Goal: Information Seeking & Learning: Learn about a topic

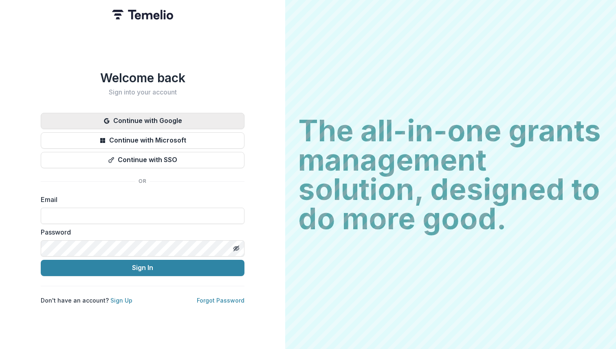
click at [184, 113] on button "Continue with Google" at bounding box center [143, 121] width 204 height 16
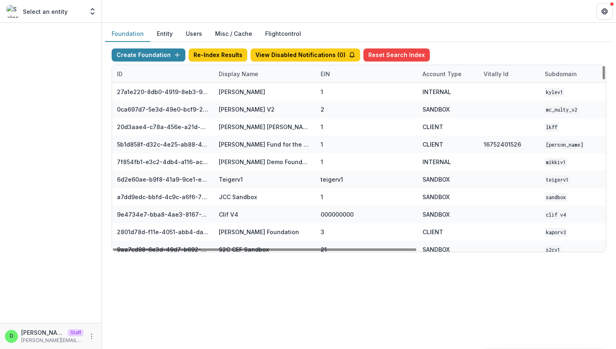
click at [251, 73] on div "Display Name" at bounding box center [238, 74] width 49 height 9
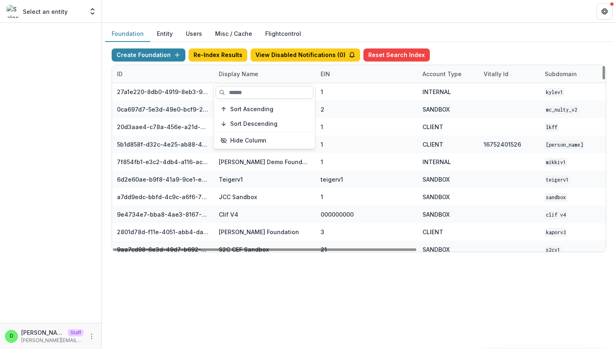
click at [242, 93] on input at bounding box center [265, 92] width 98 height 13
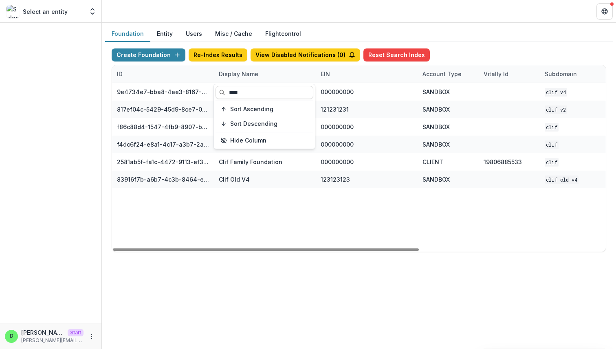
type input "****"
click at [240, 212] on div "9e4734e7-bba8-4ae3-8167-95d86cec7b4b Clif V4 000000000 SANDBOX Clif V4 Dec 23, …" at bounding box center [509, 167] width 795 height 169
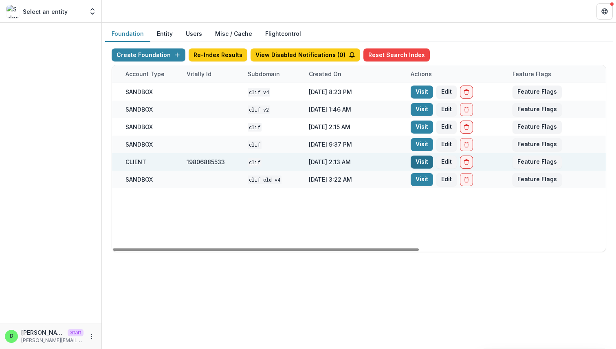
scroll to position [0, 301]
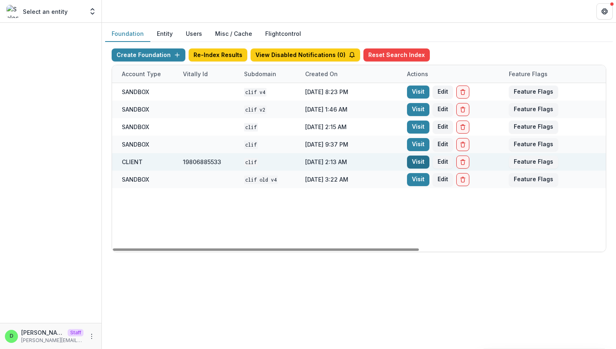
click at [421, 162] on link "Visit" at bounding box center [418, 162] width 22 height 13
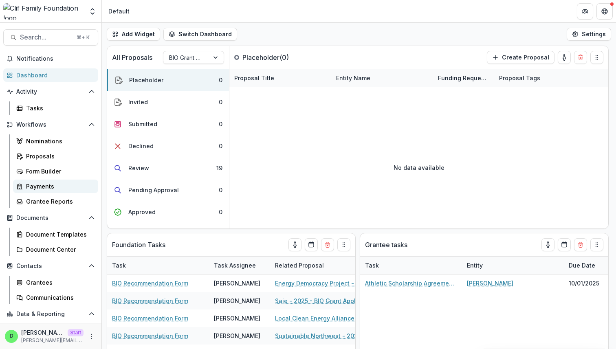
scroll to position [29, 0]
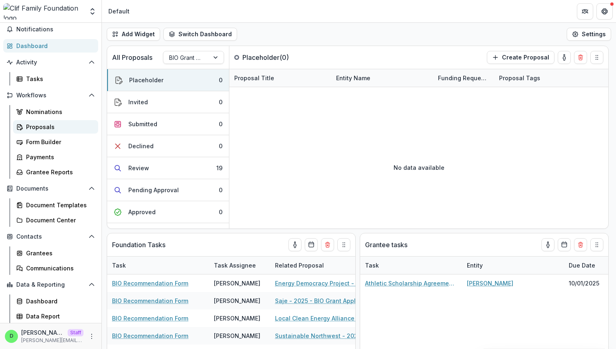
click at [57, 122] on link "Proposals" at bounding box center [55, 126] width 85 height 13
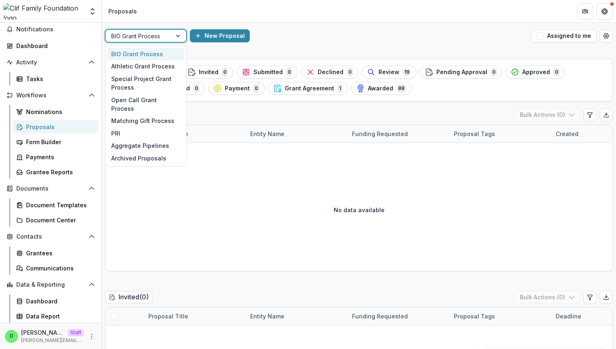
click at [164, 37] on div at bounding box center [138, 36] width 55 height 10
click at [167, 103] on div "Open Call Grant Process" at bounding box center [145, 104] width 77 height 21
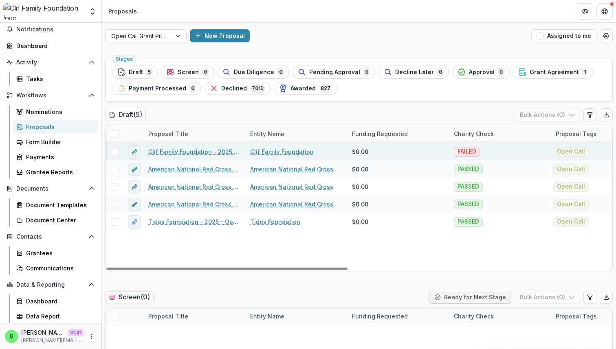
click at [191, 153] on link "Clif Family Foundation - 2025 - Open Call Grant Application" at bounding box center [194, 152] width 92 height 9
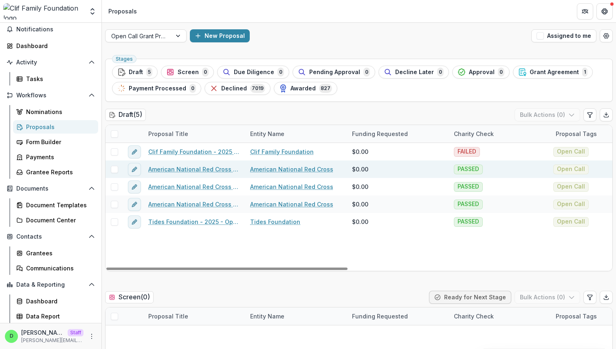
click at [209, 168] on link "American National Red Cross - 2025 - Open Call Grant Application" at bounding box center [194, 169] width 92 height 9
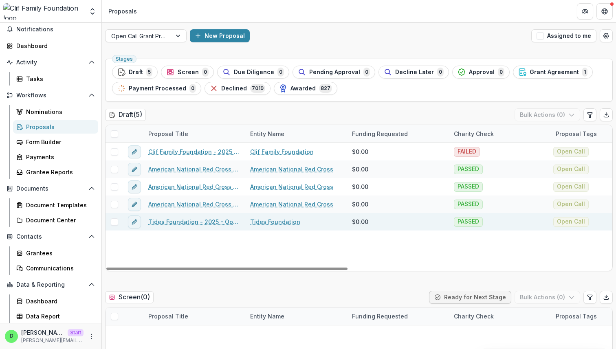
click at [198, 221] on link "Tides Foundation - 2025 - Open Call Grant Application" at bounding box center [194, 222] width 92 height 9
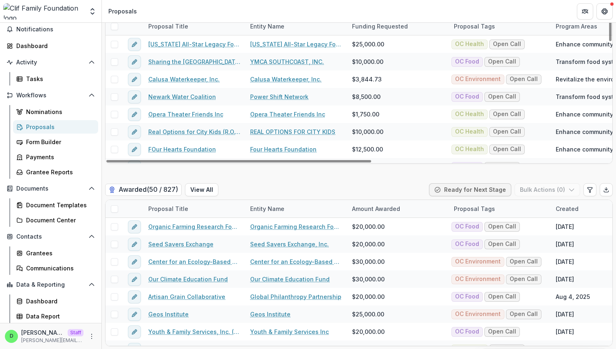
scroll to position [1569, 0]
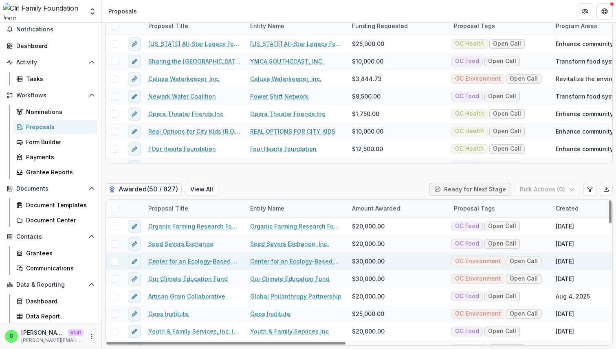
click at [176, 258] on link "Center for an Ecology-Based Economy" at bounding box center [194, 261] width 92 height 9
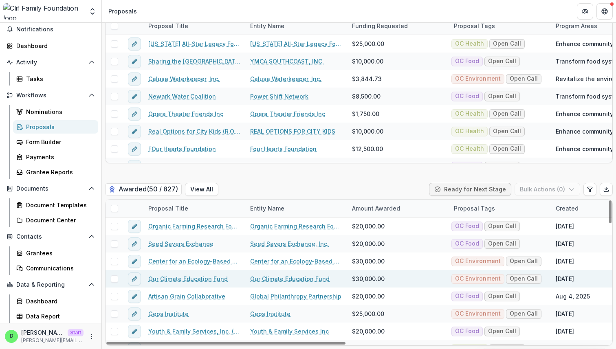
click at [175, 281] on link "Our Climate Education Fund" at bounding box center [187, 279] width 79 height 9
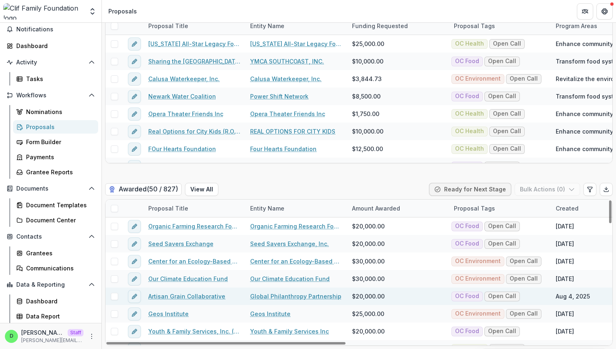
click at [175, 296] on link "Artisan Grain Collaborative" at bounding box center [186, 296] width 77 height 9
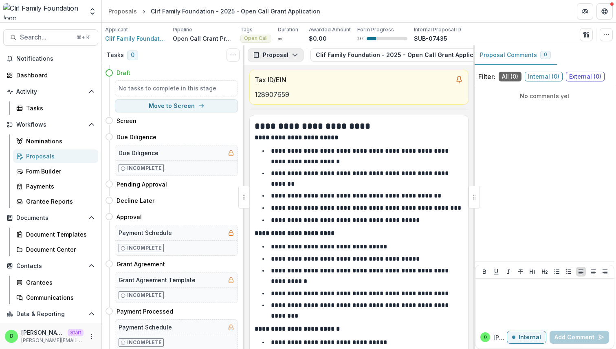
click at [293, 53] on icon "button" at bounding box center [295, 55] width 7 height 7
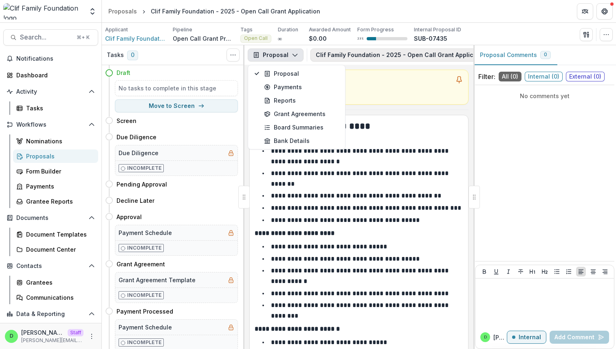
click at [366, 54] on button "Clif Family Foundation - 2025 - Open Call Grant Application 1" at bounding box center [412, 54] width 203 height 13
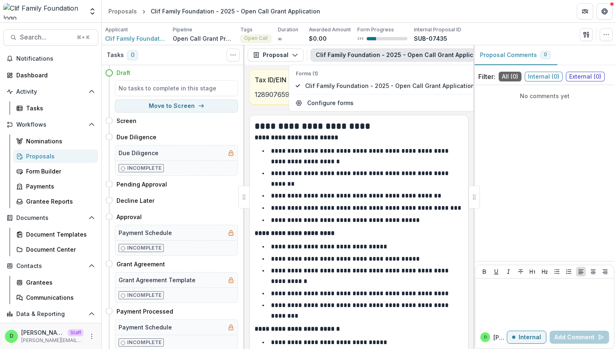
click at [491, 20] on header "Proposals Clif Family Foundation - 2025 - Open Call Grant Application" at bounding box center [359, 11] width 514 height 22
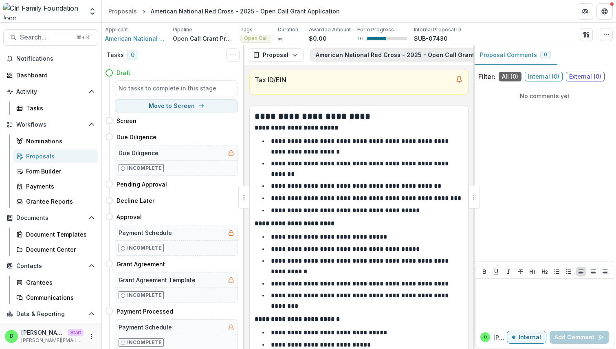
click at [372, 53] on button "American National Red Cross - 2025 - Open Call Grant Application 1" at bounding box center [422, 54] width 223 height 13
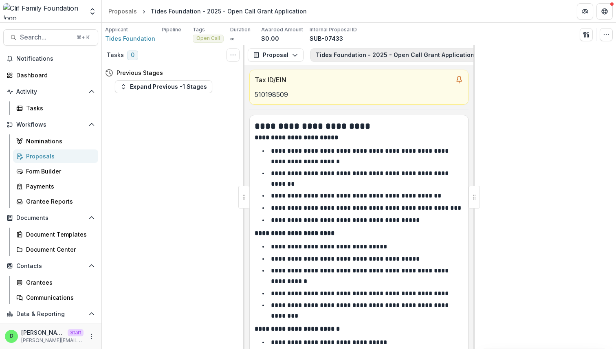
click at [354, 53] on button "Tides Foundation - 2025 - Open Call Grant Application 1" at bounding box center [405, 54] width 189 height 13
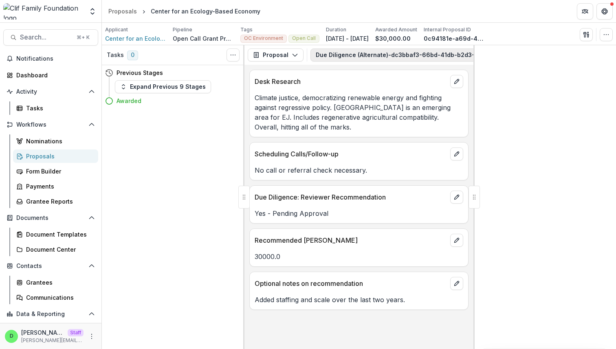
click at [348, 55] on button "Due Diligence (Alternate)-dc3bbaf3-66bd-41db-b2d3-58b12fa8e4aa 2" at bounding box center [427, 54] width 233 height 13
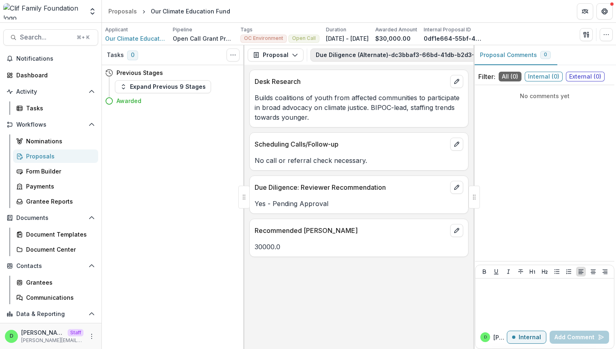
click at [400, 56] on button "Due Diligence (Alternate)-dc3bbaf3-66bd-41db-b2d3-58b12fa8e4aa 2" at bounding box center [427, 54] width 233 height 13
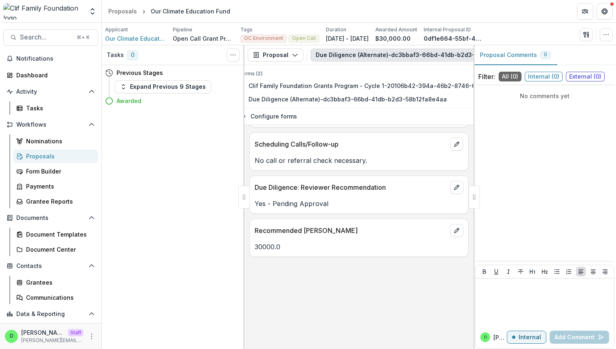
click at [468, 12] on header "Proposals Our Climate Education Fund" at bounding box center [359, 11] width 514 height 22
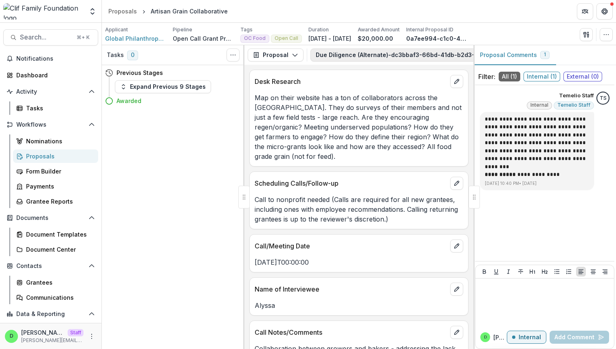
click at [363, 53] on button "Due Diligence (Alternate)-dc3bbaf3-66bd-41db-b2d3-58b12fa8e4aa 2" at bounding box center [427, 54] width 233 height 13
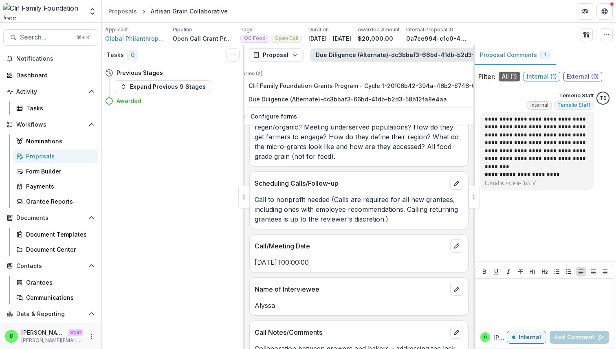
click at [410, 148] on p "Map on their website has a ton of collaborators across the [GEOGRAPHIC_DATA]. T…" at bounding box center [359, 127] width 209 height 68
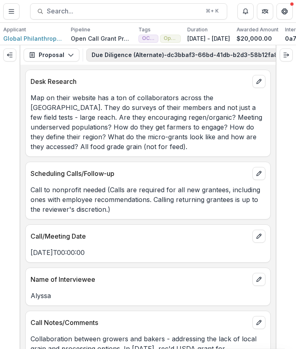
click at [235, 57] on button "Due Diligence (Alternate)-dc3bbaf3-66bd-41db-b2d3-58b12fa8e4aa 2" at bounding box center [202, 54] width 233 height 13
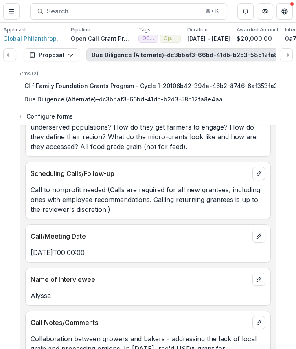
click at [235, 57] on button "Due Diligence (Alternate)-dc3bbaf3-66bd-41db-b2d3-58b12fa8e4aa 2" at bounding box center [202, 54] width 233 height 13
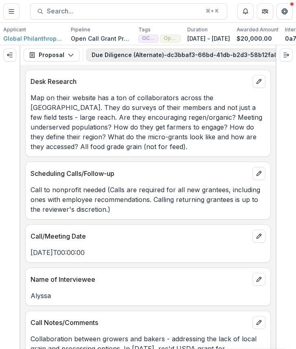
click at [201, 54] on button "Due Diligence (Alternate)-dc3bbaf3-66bd-41db-b2d3-58b12fa8e4aa 2" at bounding box center [202, 54] width 233 height 13
